Goal: Navigation & Orientation: Understand site structure

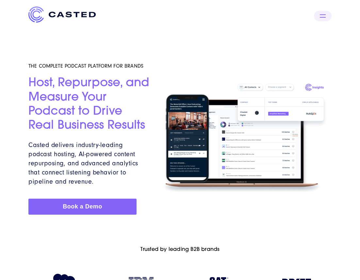
click at [323, 19] on div at bounding box center [323, 16] width 18 height 10
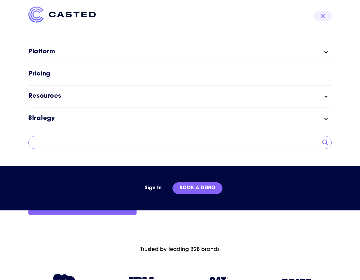
click at [327, 51] on icon "Main menu" at bounding box center [326, 52] width 3 height 3
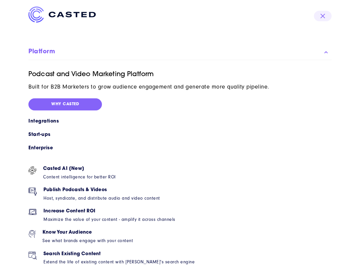
click at [327, 51] on icon "Main menu" at bounding box center [326, 52] width 3 height 3
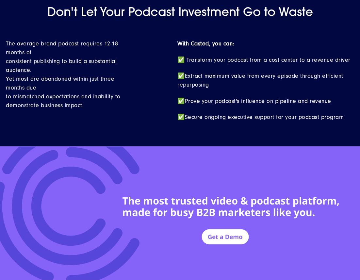
scroll to position [2902, 0]
